Goal: Find specific page/section: Find specific page/section

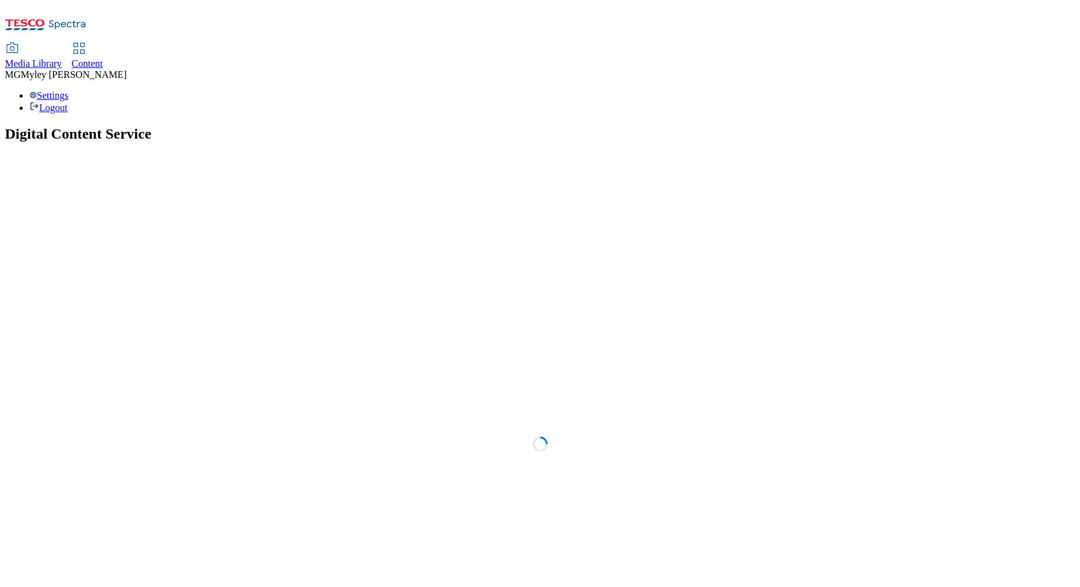
click at [62, 44] on link "Media Library" at bounding box center [33, 57] width 57 height 26
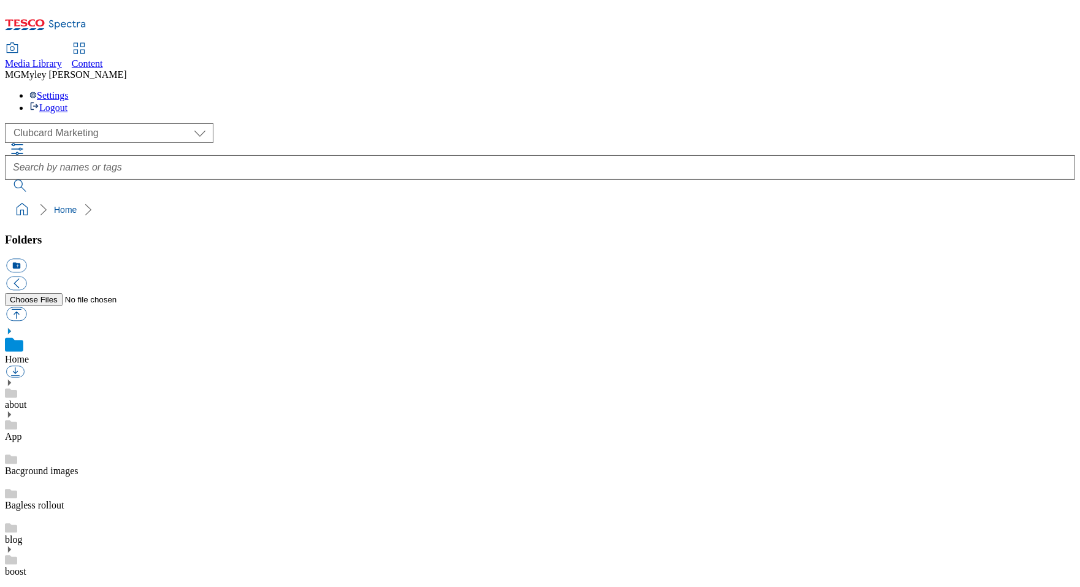
scroll to position [2, 0]
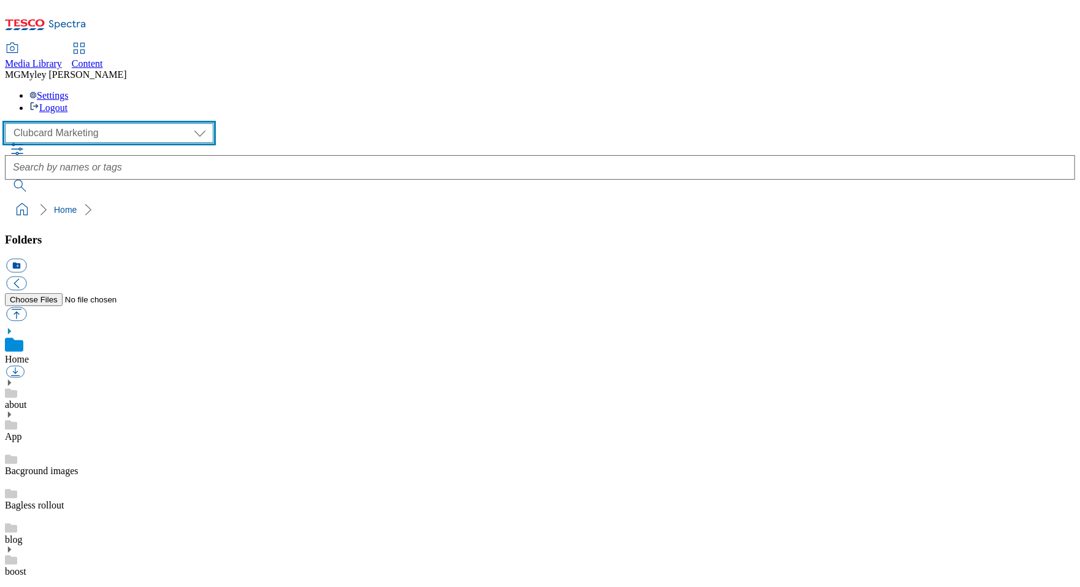
click at [96, 123] on select "Clubcard Marketing Dotcom UK GHS Marketing UK GHS ROI iGHS Marketing CE MCA CZ …" at bounding box center [109, 133] width 209 height 20
click at [70, 123] on select "Clubcard Marketing Dotcom UK GHS Marketing UK GHS ROI iGHS Marketing CE MCA CZ …" at bounding box center [109, 133] width 209 height 20
select select "flare-ghs-roi"
